Goal: Find specific page/section: Find specific page/section

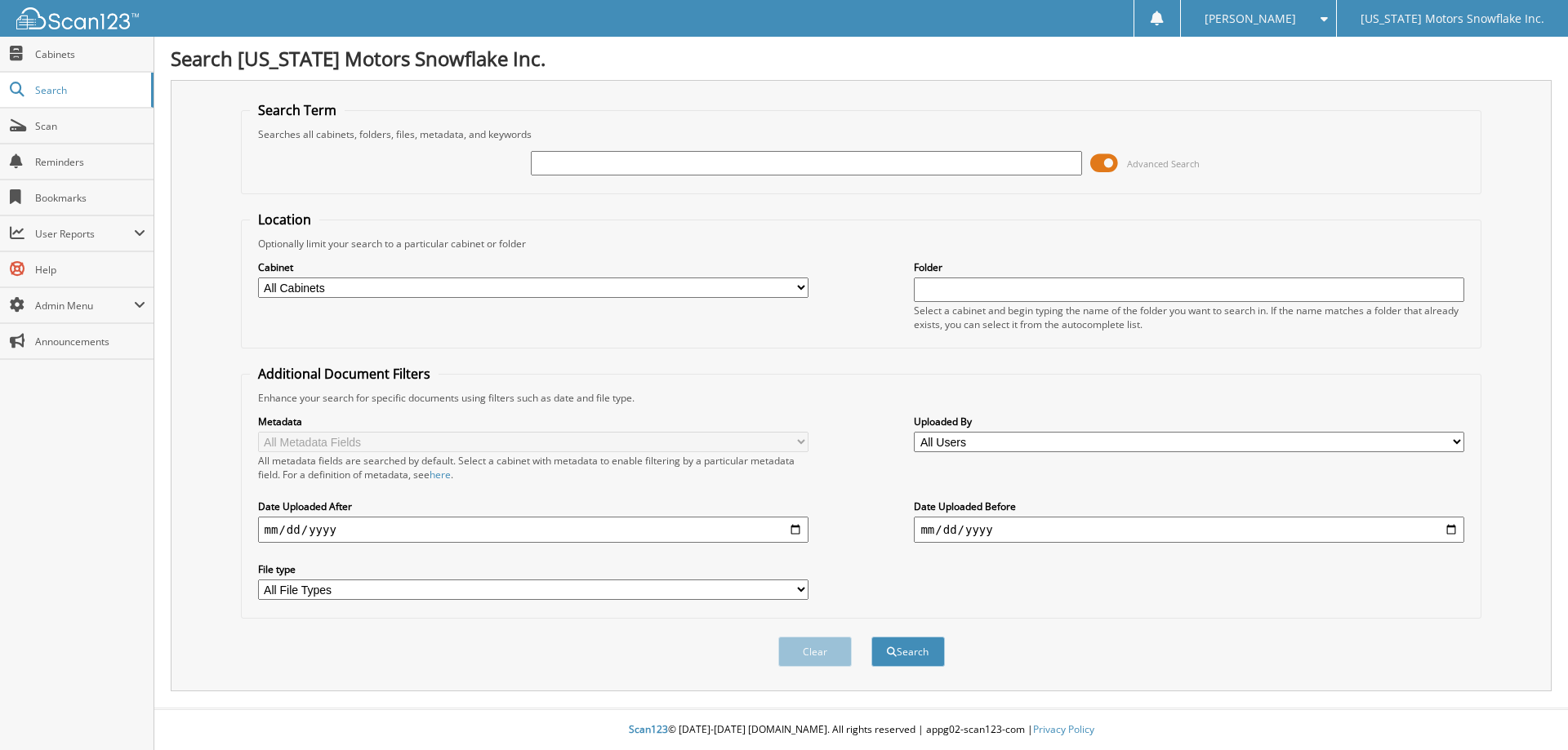
click at [650, 165] on input "text" at bounding box center [806, 162] width 550 height 25
type input "c1227"
click at [918, 658] on button "Search" at bounding box center [908, 652] width 73 height 30
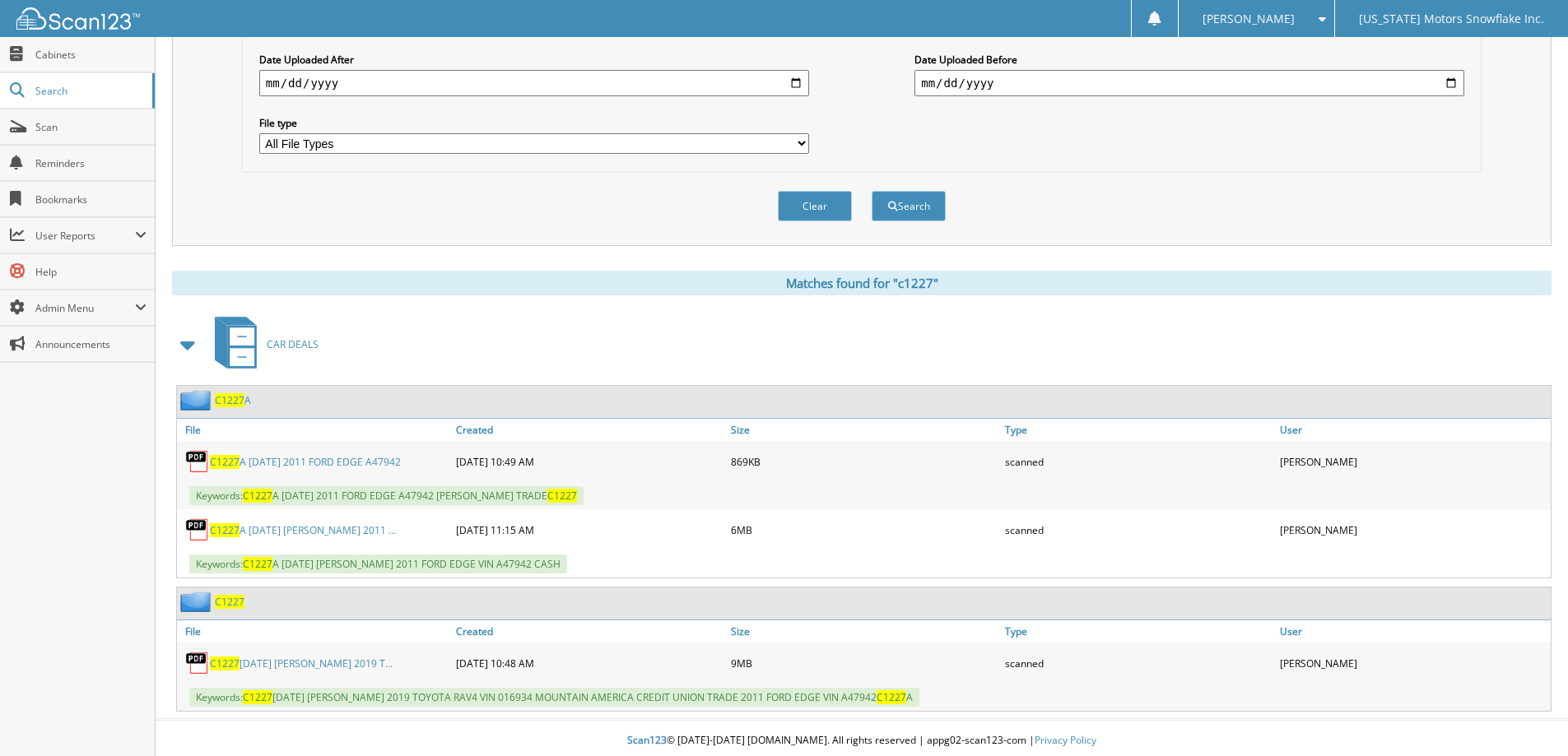
scroll to position [456, 0]
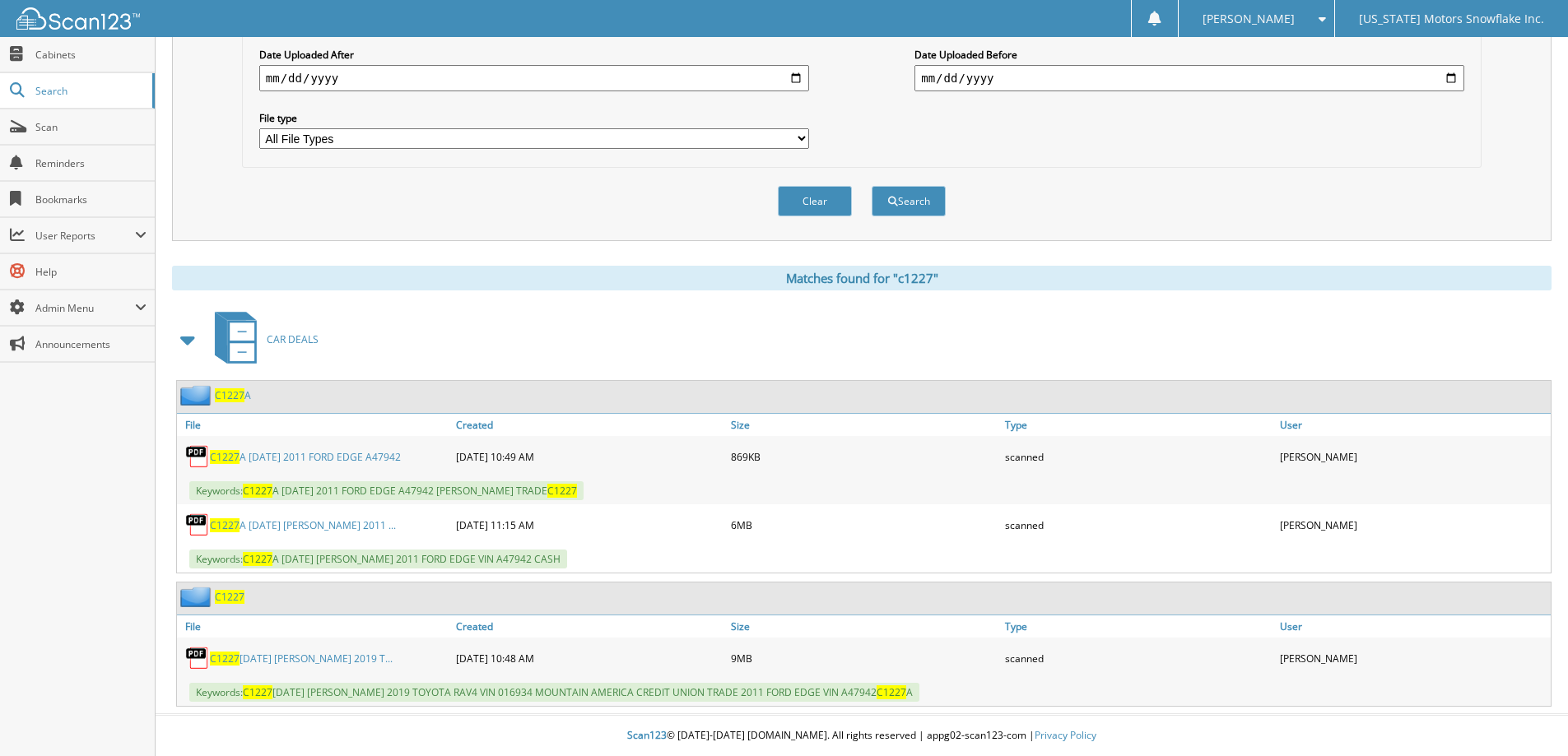
click at [228, 598] on span "C1227" at bounding box center [230, 597] width 30 height 14
